Goal: Transaction & Acquisition: Purchase product/service

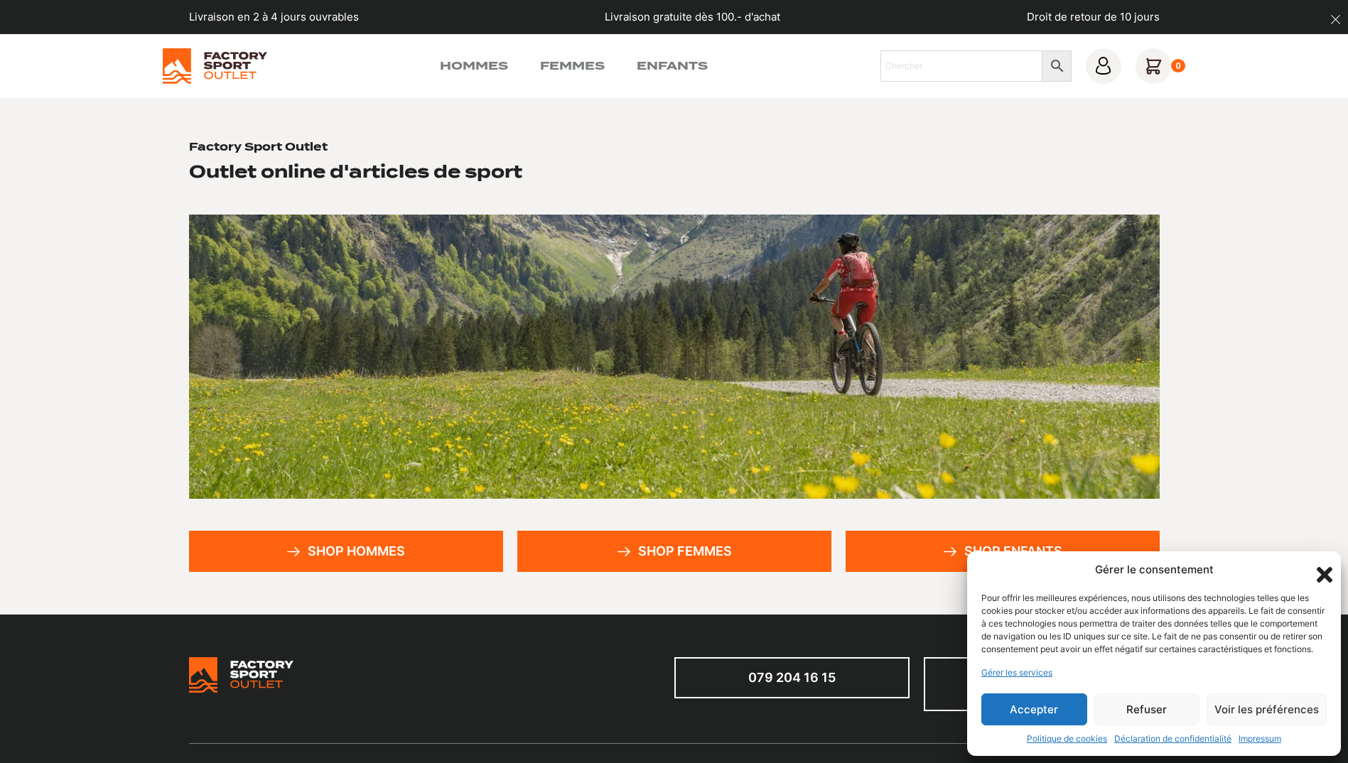
click at [1021, 708] on button "Accepter" at bounding box center [1034, 709] width 106 height 32
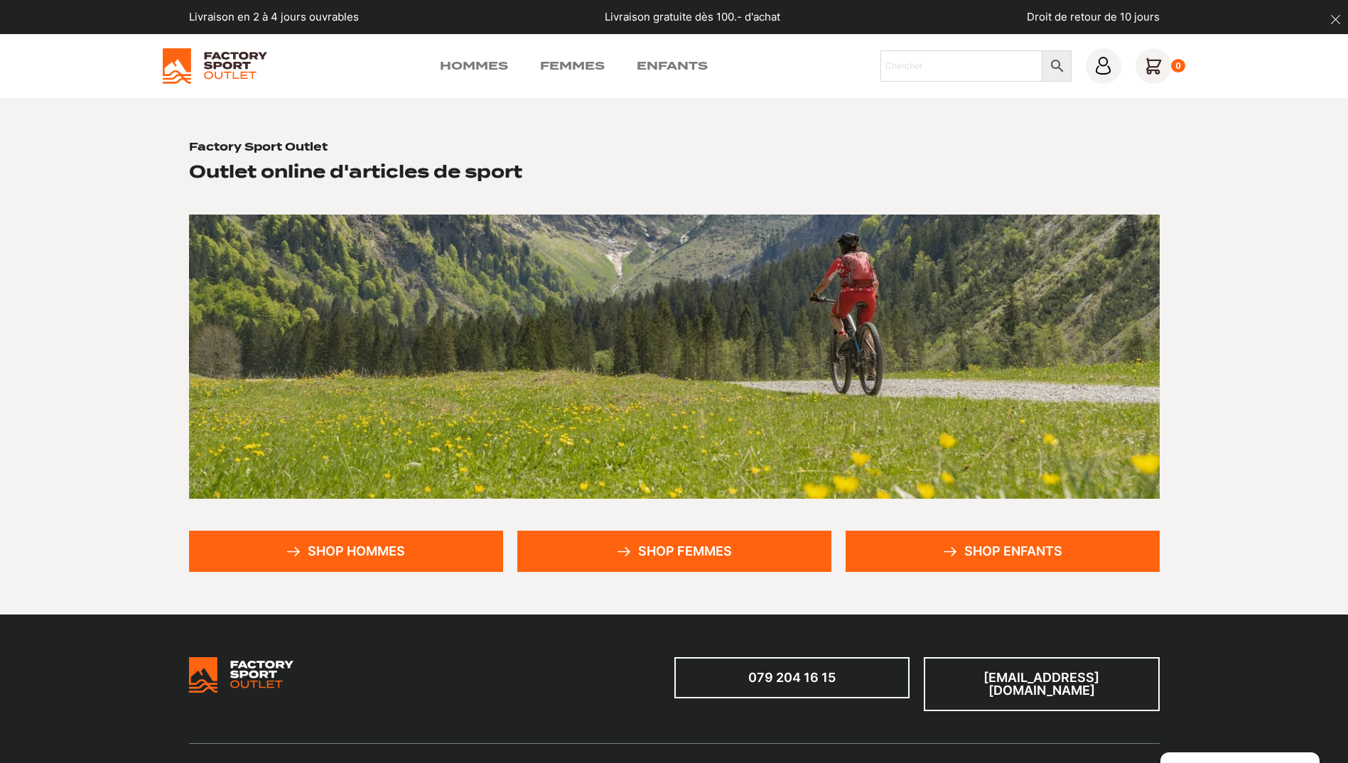
click at [669, 548] on link "Shop femmes" at bounding box center [674, 551] width 314 height 41
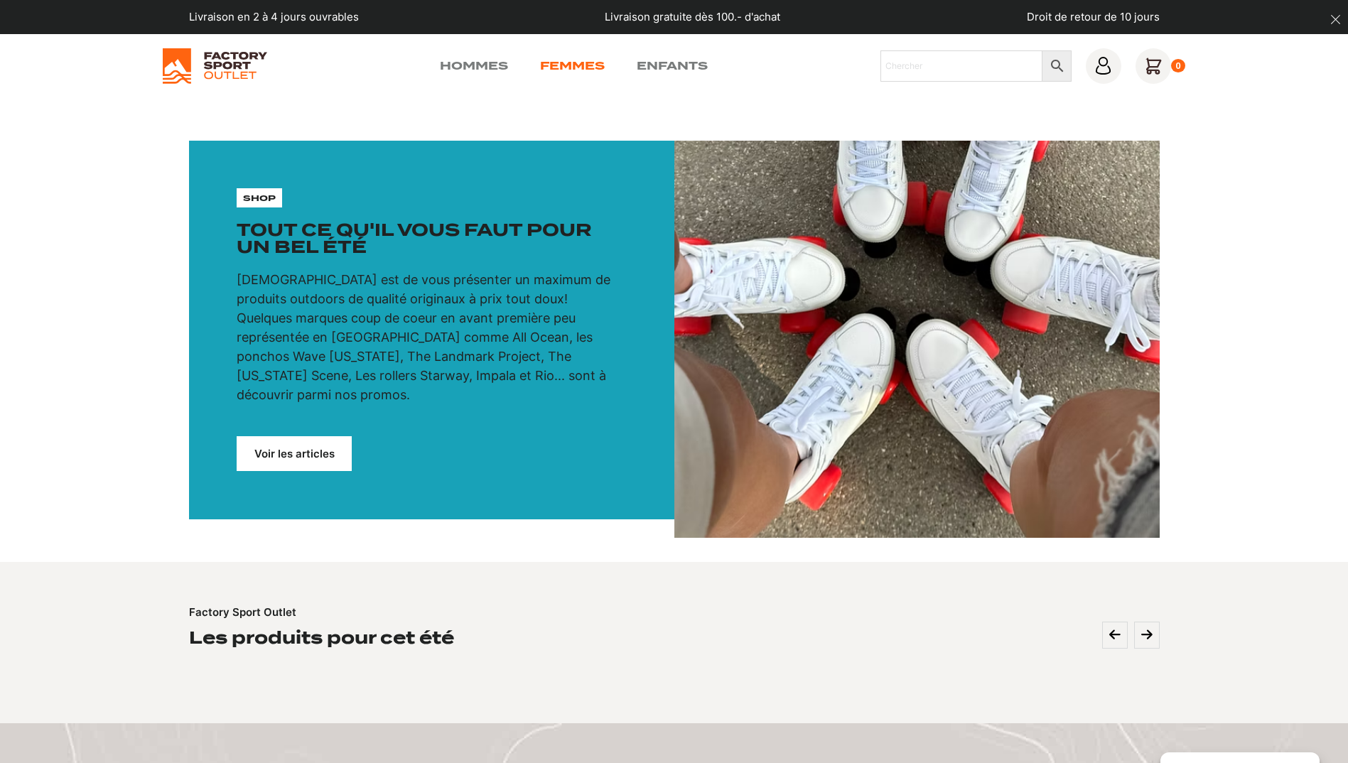
click at [585, 71] on link "Femmes" at bounding box center [572, 66] width 65 height 17
click at [308, 436] on link "Voir les articles" at bounding box center [294, 453] width 115 height 35
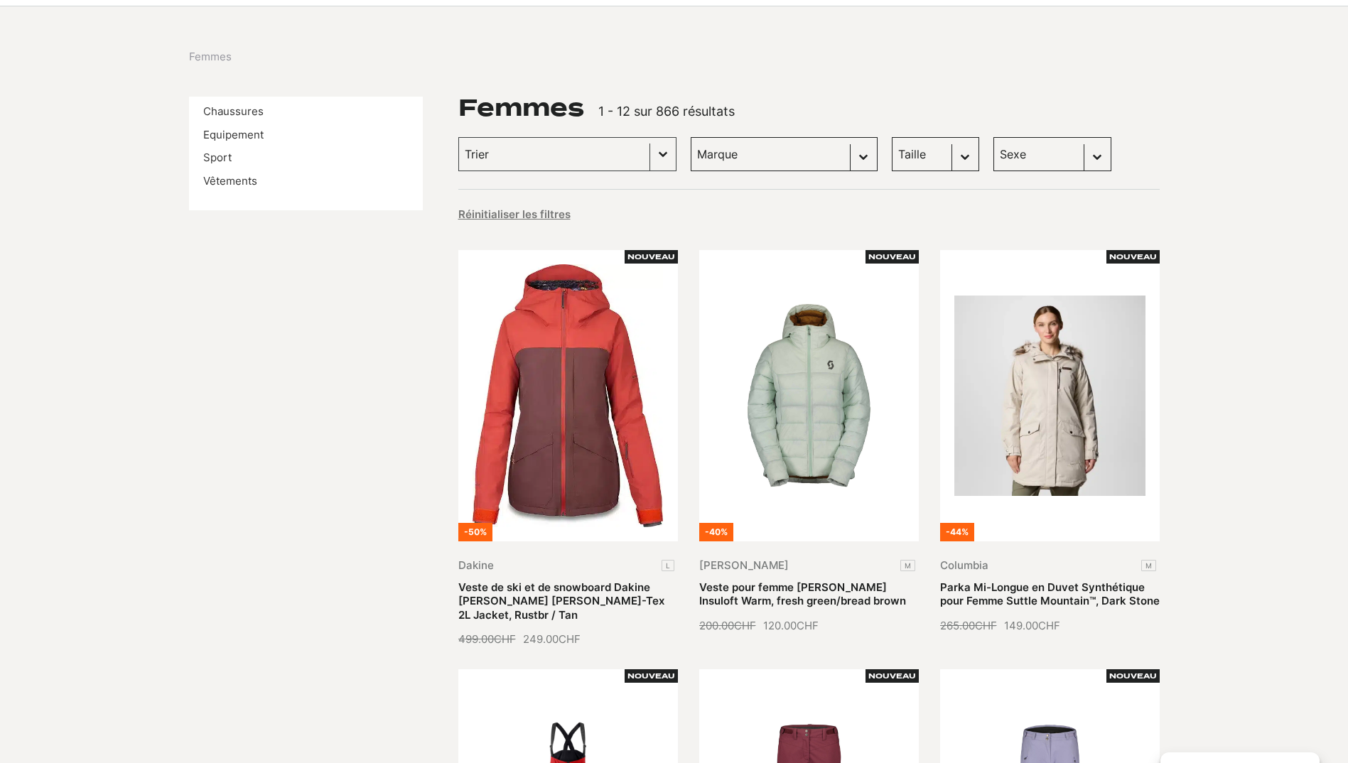
scroll to position [142, 0]
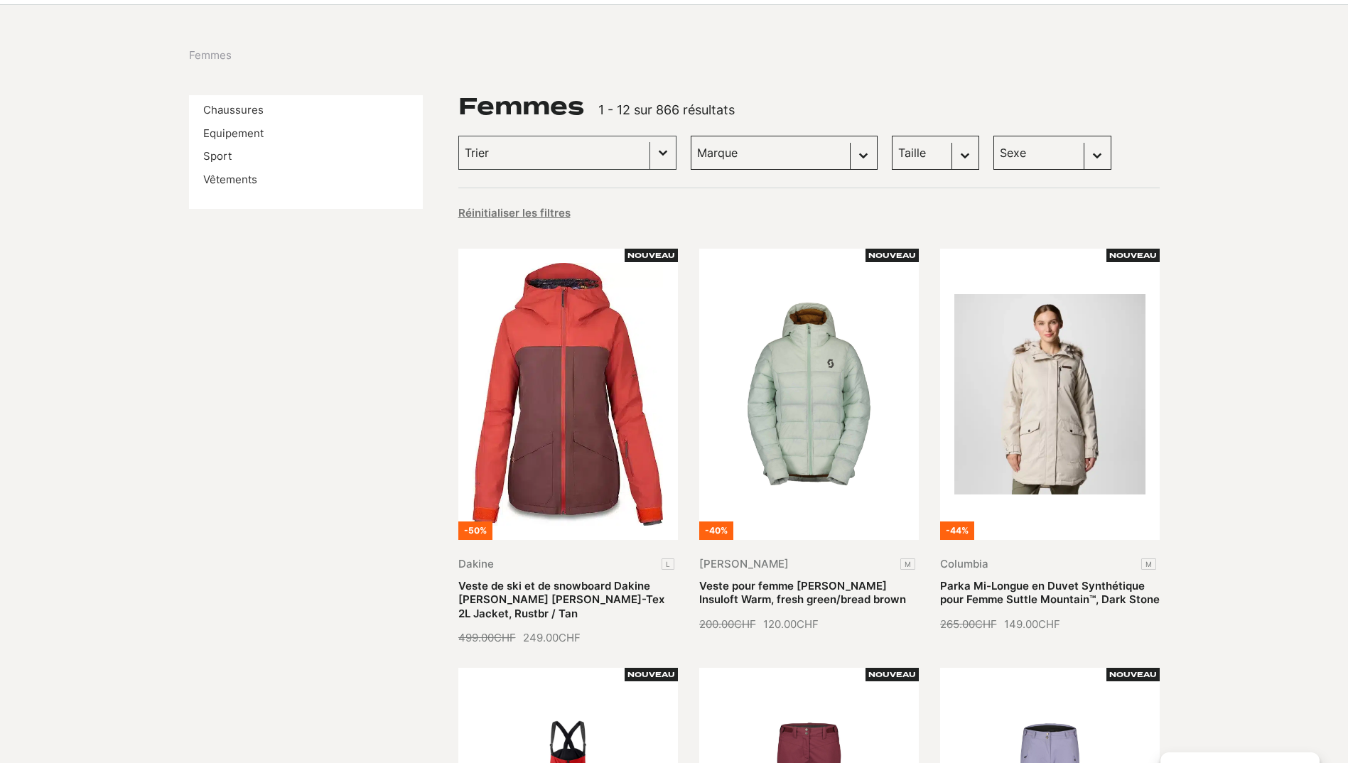
click at [917, 152] on select "Taille M (61) S (17) 38 (13) L (12) 36 (11) 37 (11) 39 (11) 40 (10) 42 (10) L/X…" at bounding box center [935, 153] width 87 height 34
click at [892, 136] on select "Taille M (61) S (17) 38 (13) L (12) 36 (11) 37 (11) 39 (11) 40 (10) 42 (10) L/X…" at bounding box center [935, 153] width 87 height 34
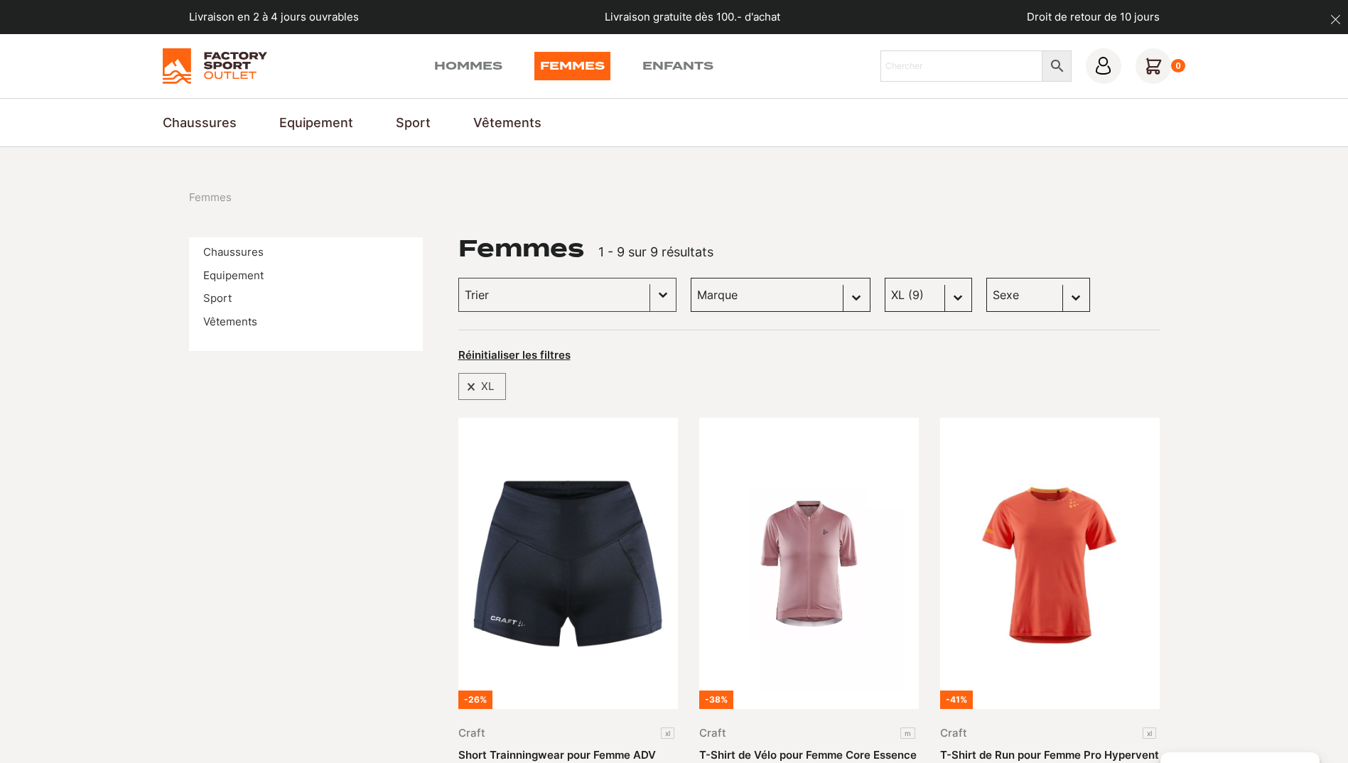
click at [884, 291] on select "Taille M (61) S (17) 38 (13) L (12) 36 (11) 37 (11) 39 (11) 40 (10) 42 (10) L/X…" at bounding box center [927, 295] width 87 height 34
click at [884, 278] on select "Taille M (61) S (17) 38 (13) L (12) 36 (11) 37 (11) 39 (11) 40 (10) 42 (10) L/X…" at bounding box center [927, 295] width 87 height 34
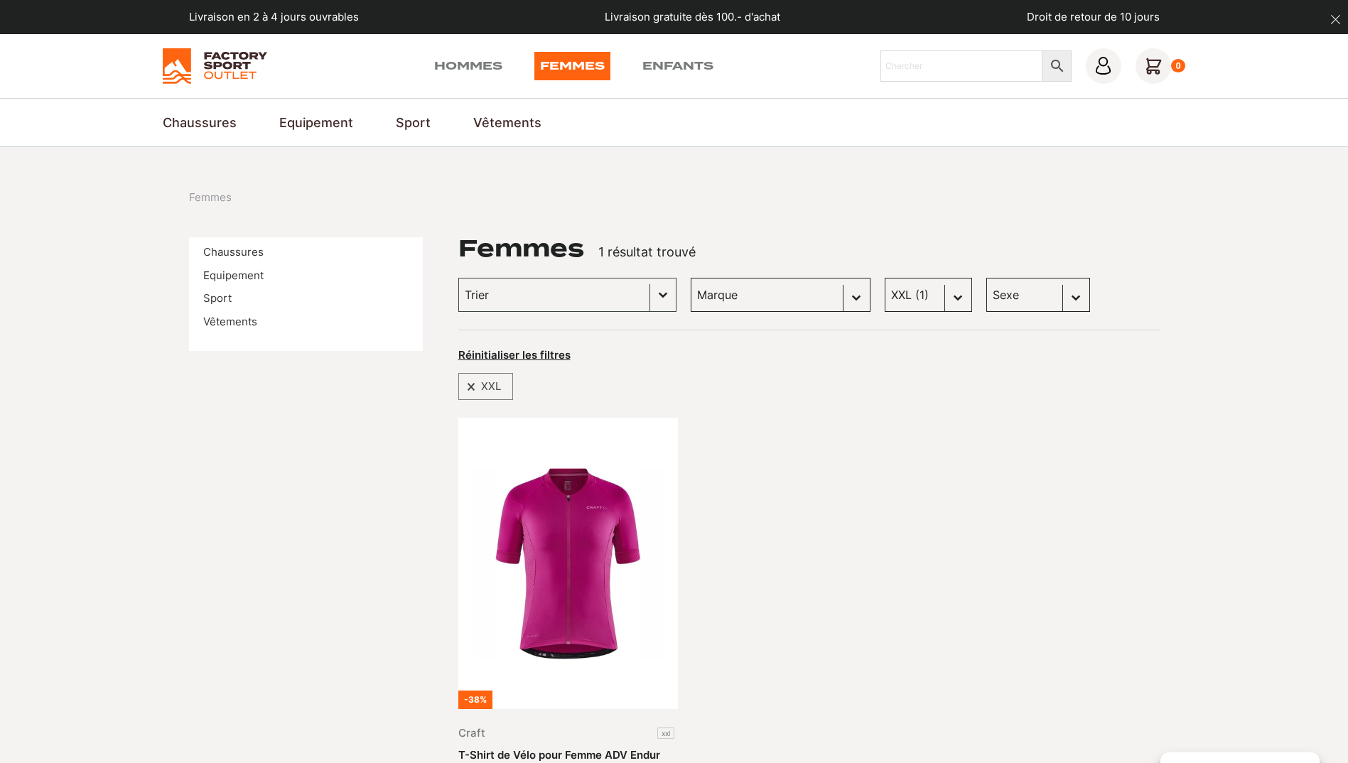
click at [884, 303] on select "Taille M (61) S (17) 38 (13) L (12) 36 (11) 37 (11) 39 (11) 40 (10) 42 (10) L/X…" at bounding box center [927, 295] width 87 height 34
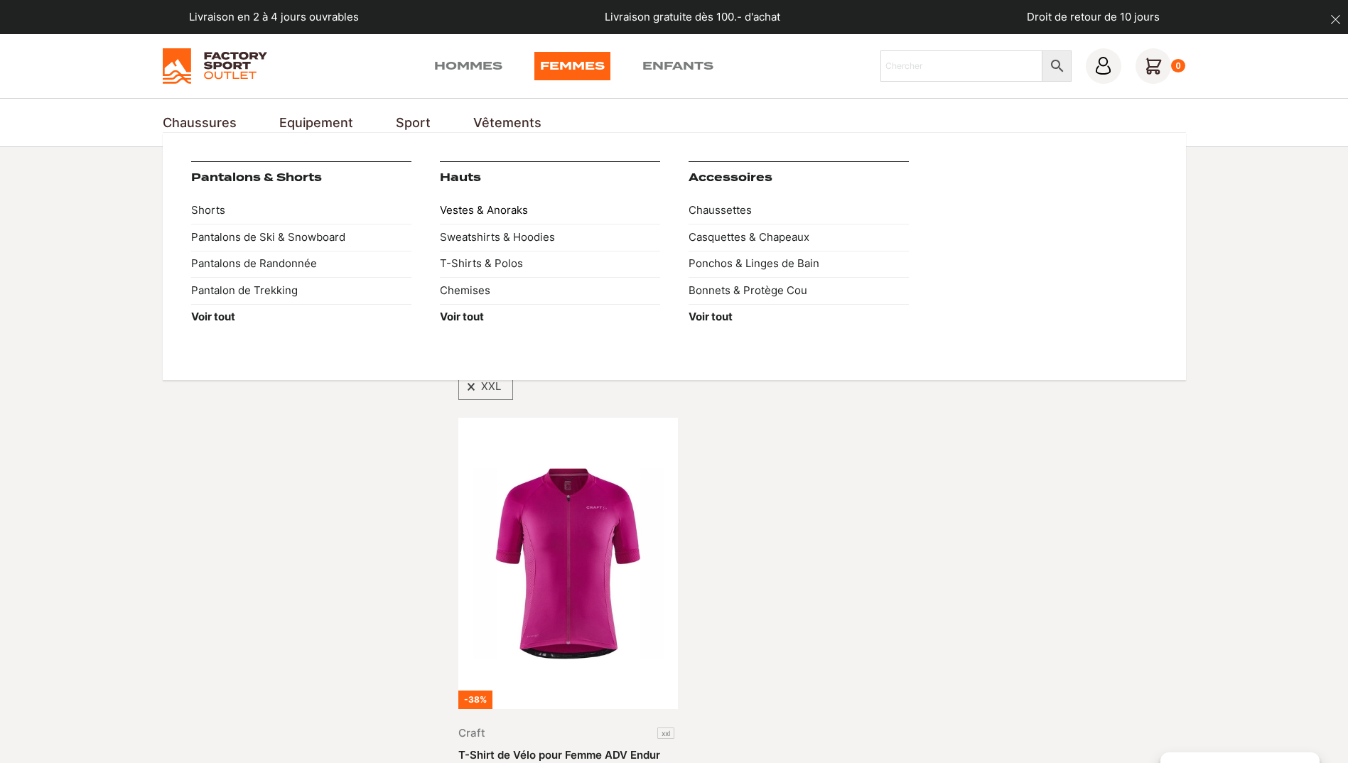
click at [504, 211] on link "Vestes & Anoraks" at bounding box center [550, 210] width 220 height 27
select select "xl"
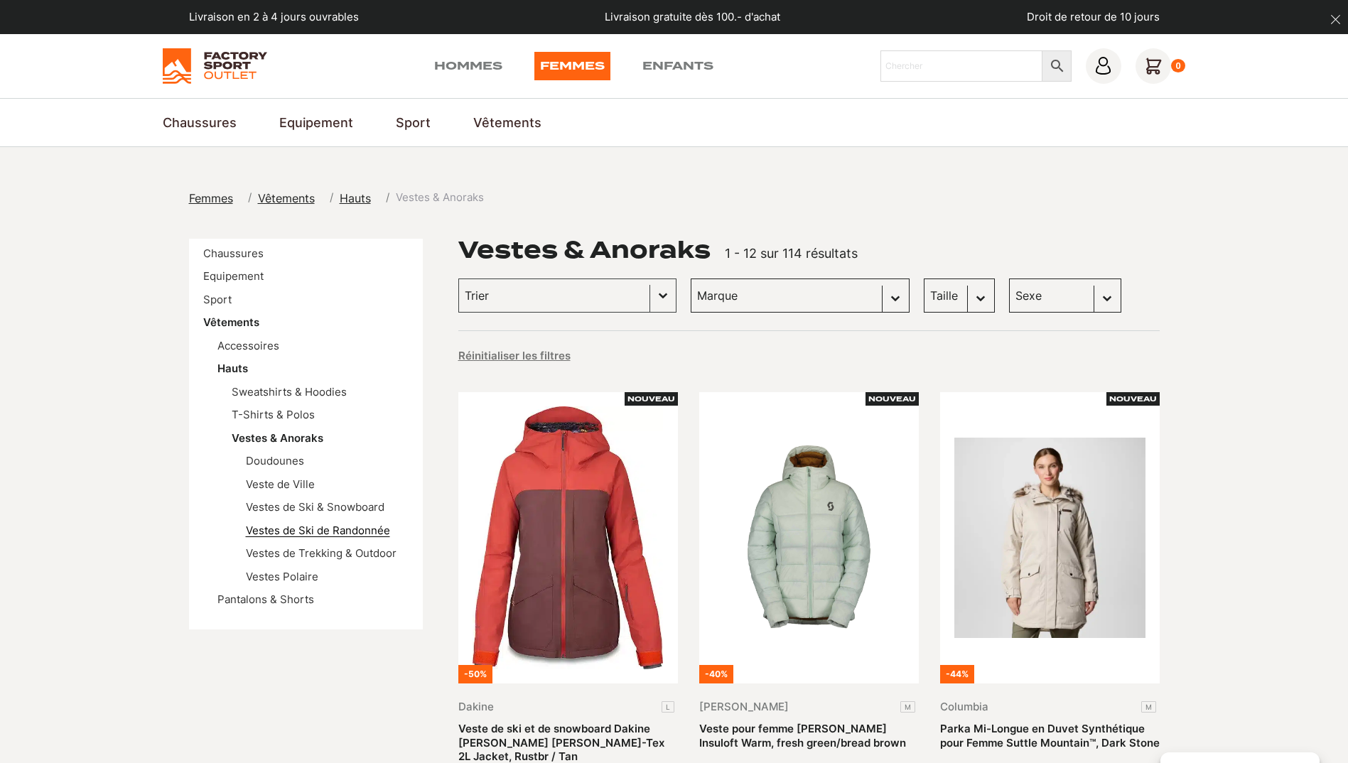
click at [375, 531] on link "Vestes de Ski de Randonnée" at bounding box center [318, 530] width 144 height 13
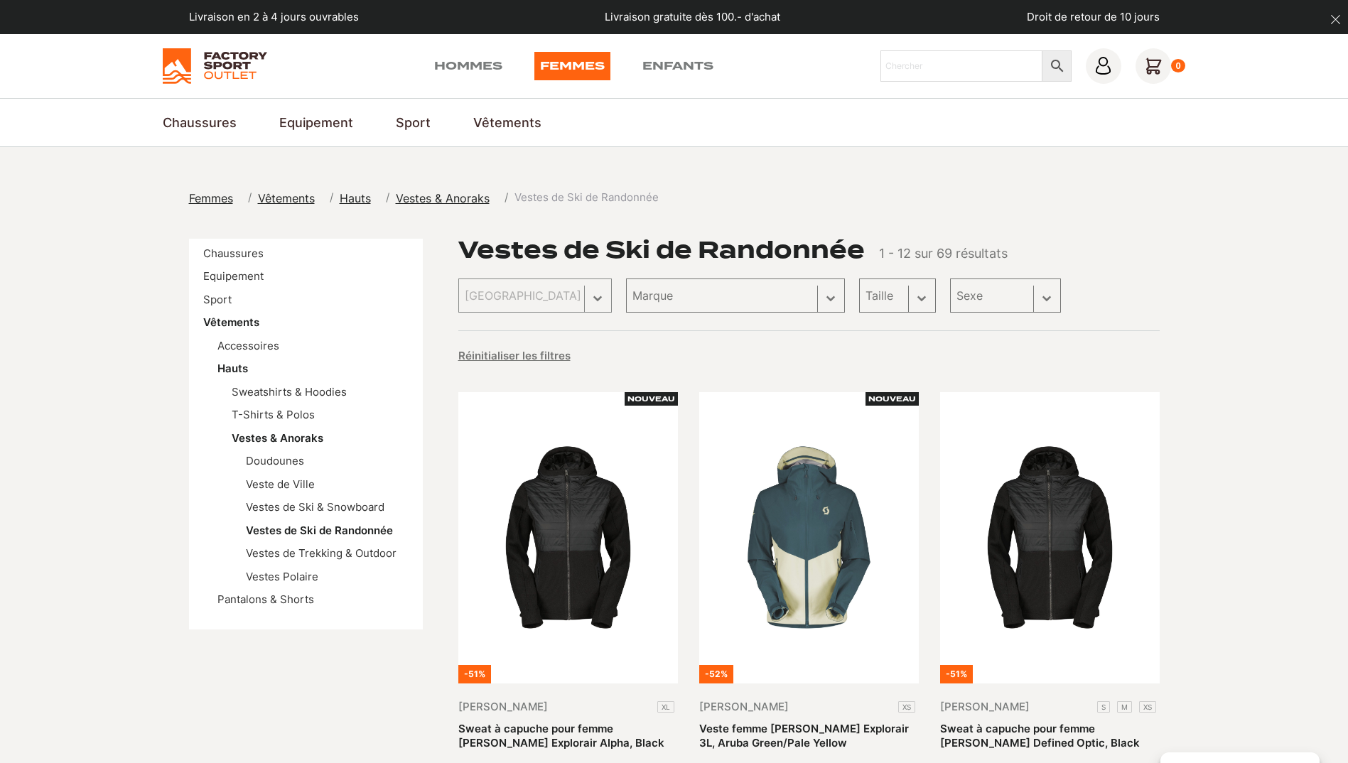
scroll to position [213, 0]
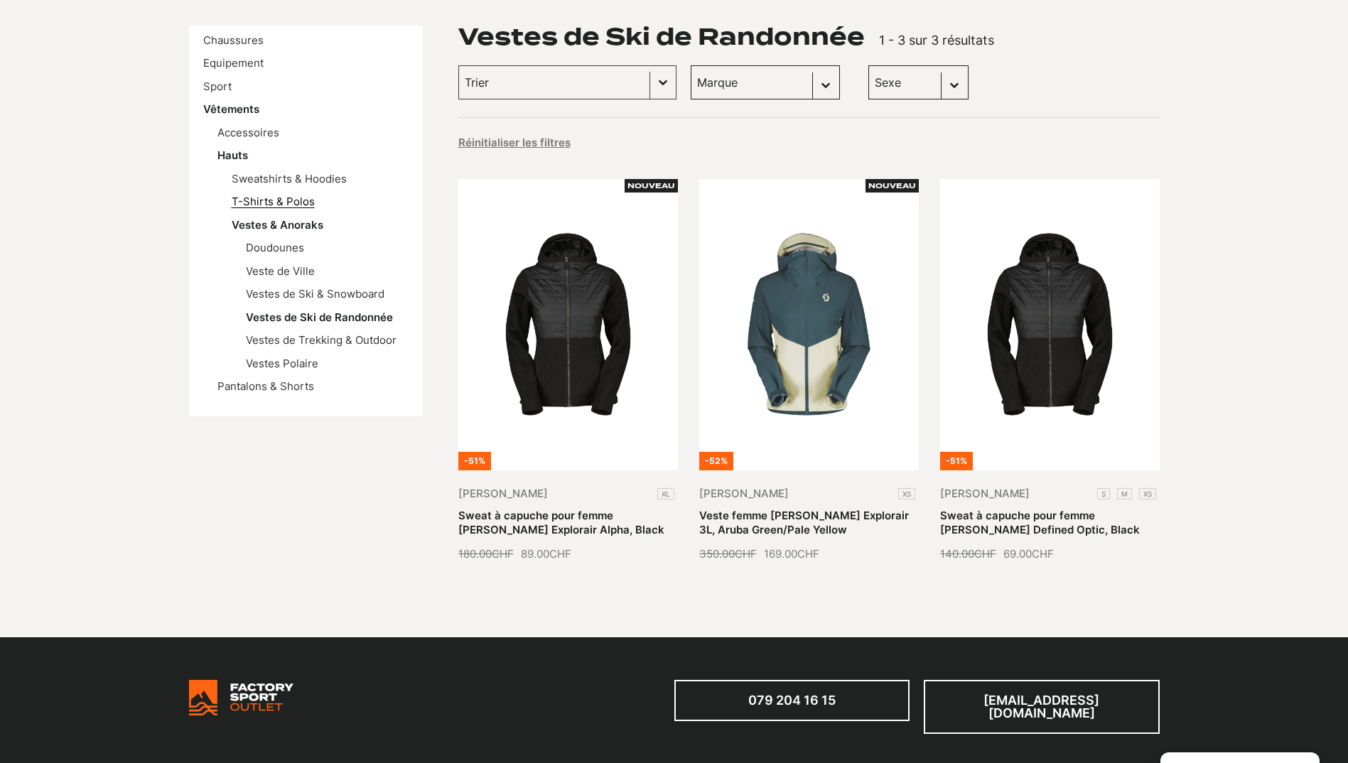
click at [284, 204] on link "T-Shirts & Polos" at bounding box center [273, 201] width 83 height 13
